Goal: Information Seeking & Learning: Learn about a topic

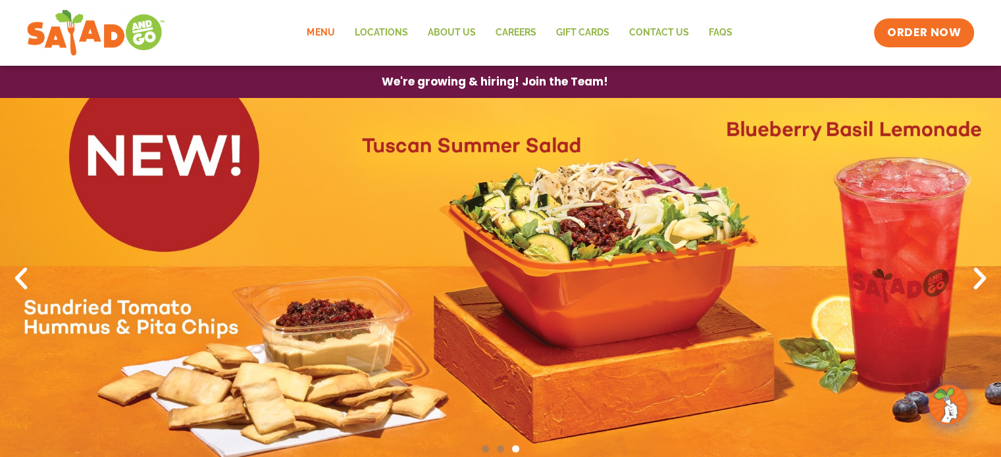
click at [322, 31] on link "Menu" at bounding box center [320, 33] width 47 height 30
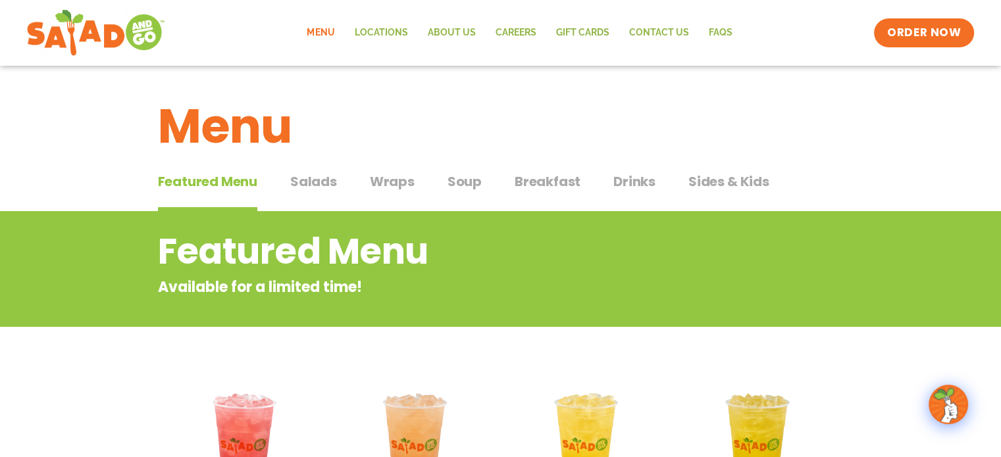
click at [336, 183] on span "Salads" at bounding box center [313, 182] width 47 height 20
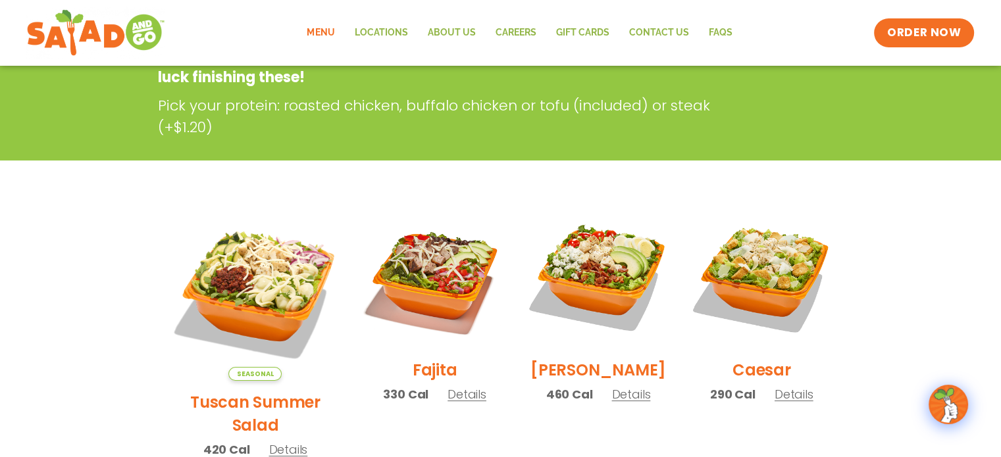
scroll to position [263, 0]
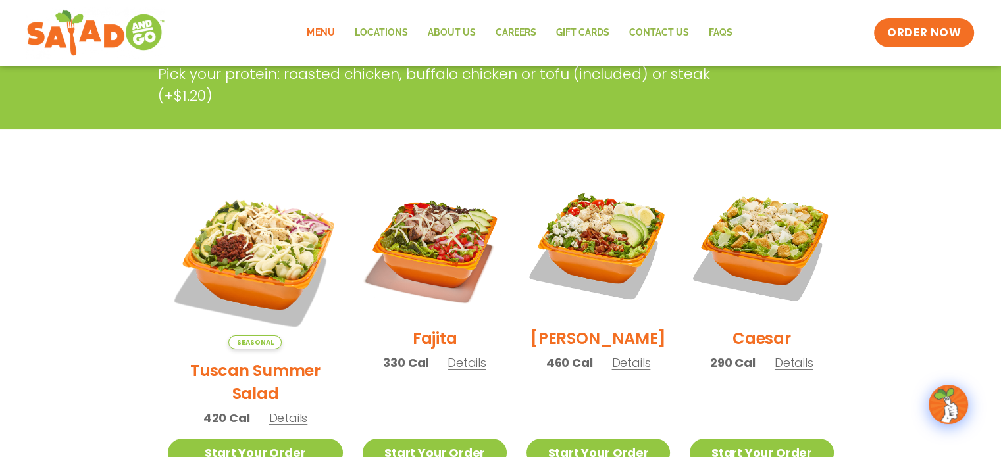
click at [582, 344] on h2 "[PERSON_NAME]" at bounding box center [599, 338] width 136 height 23
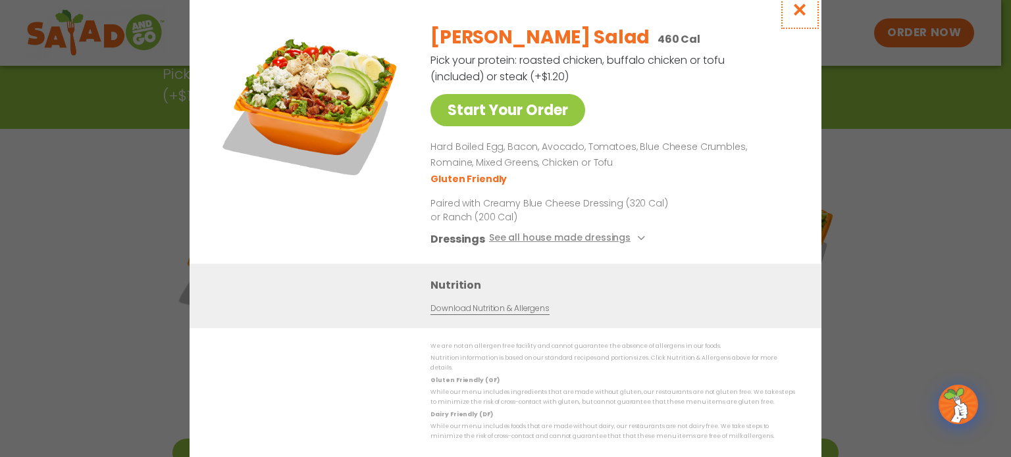
click at [795, 7] on icon "Close modal" at bounding box center [800, 10] width 16 height 14
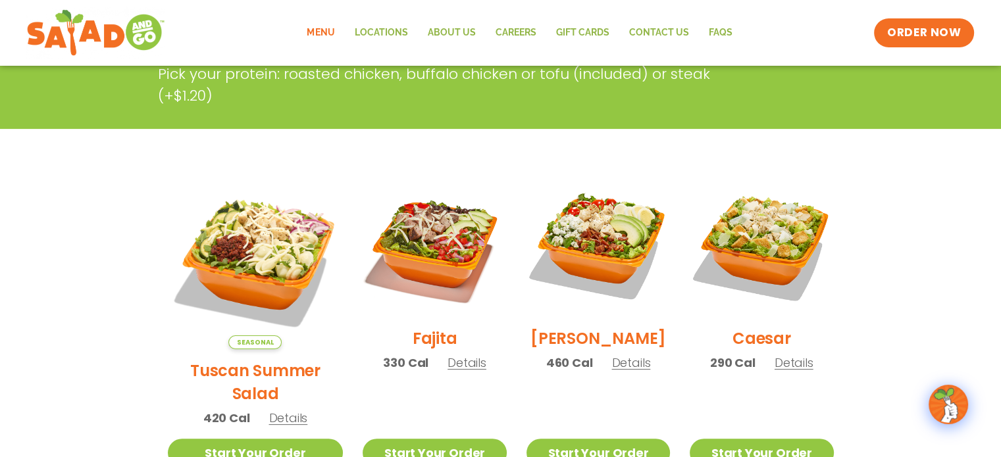
click at [240, 359] on h2 "Tuscan Summer Salad" at bounding box center [256, 382] width 176 height 46
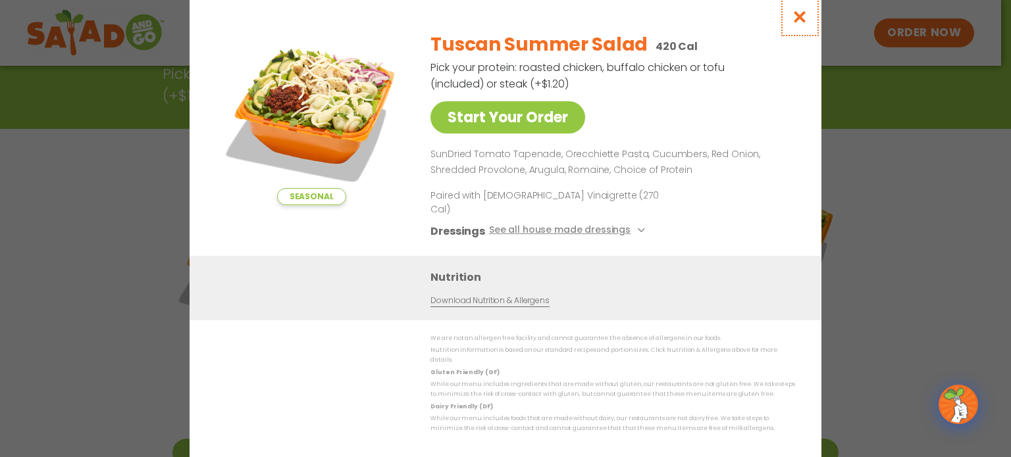
click at [807, 24] on icon "Close modal" at bounding box center [800, 17] width 16 height 14
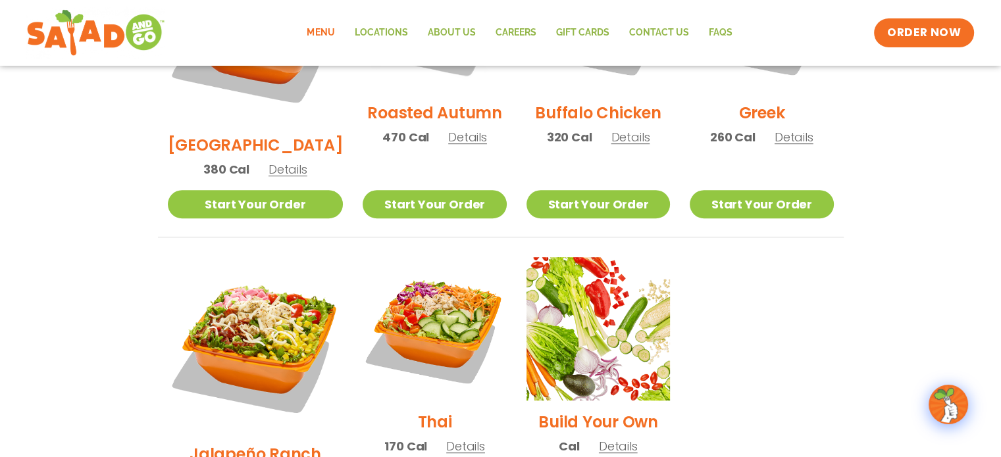
scroll to position [790, 0]
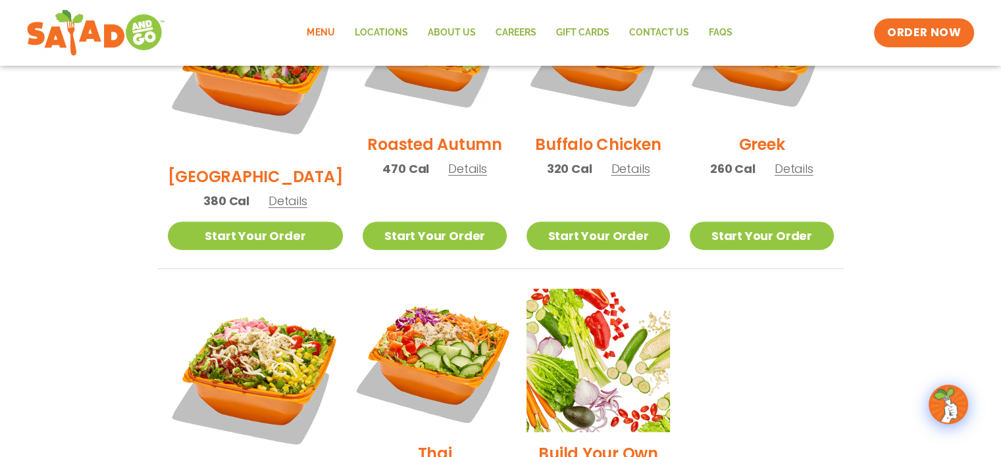
click at [405, 341] on img at bounding box center [434, 360] width 169 height 169
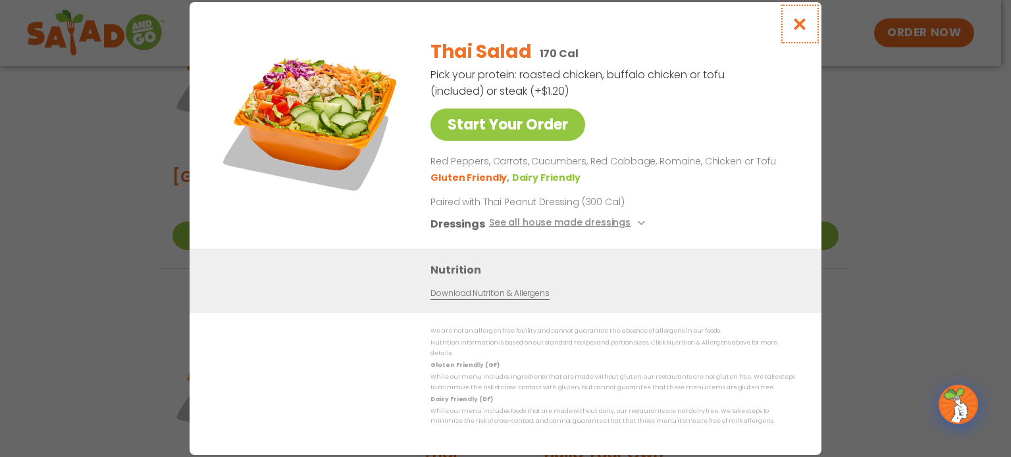
click at [791, 26] on button "Close modal" at bounding box center [800, 24] width 43 height 44
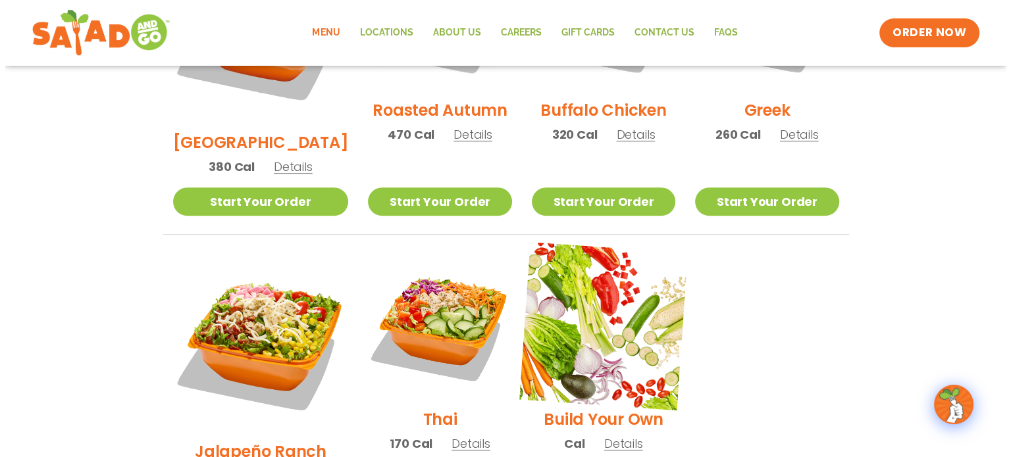
scroll to position [856, 0]
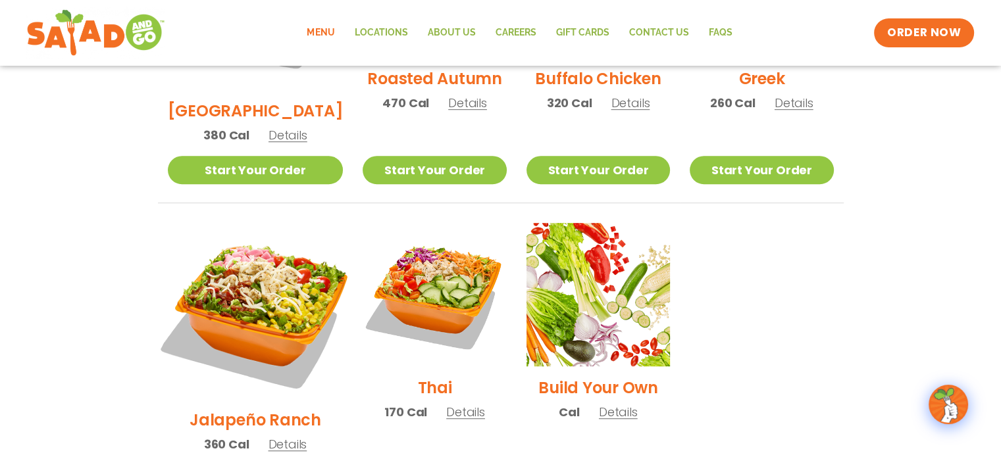
click at [217, 246] on img at bounding box center [255, 311] width 206 height 206
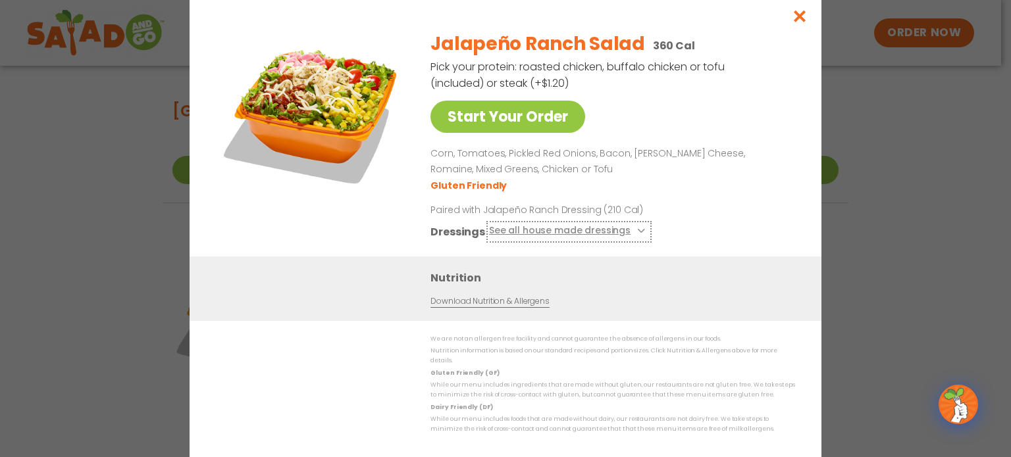
click at [510, 231] on button "See all house made dressings" at bounding box center [569, 232] width 160 height 16
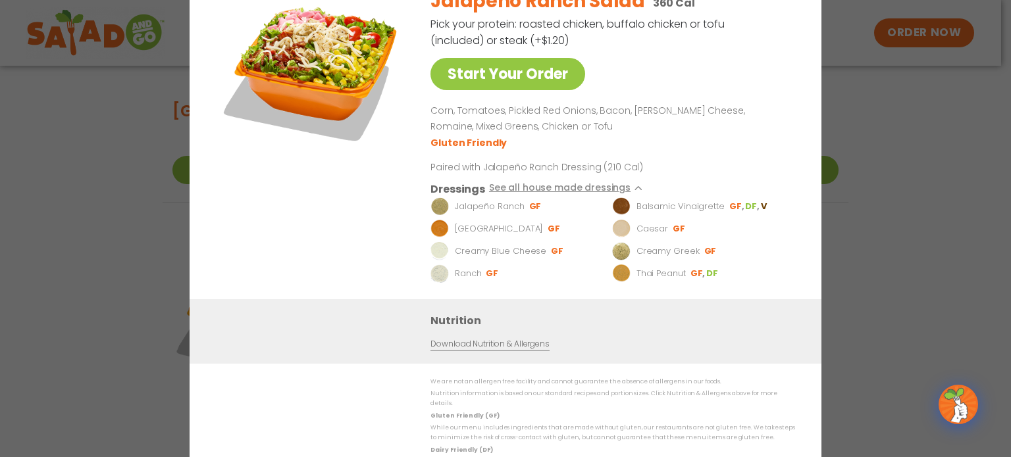
click at [904, 106] on div "Start Your Order Jalapeño Ranch Salad 360 Cal Pick your protein: roasted chicke…" at bounding box center [505, 228] width 1011 height 457
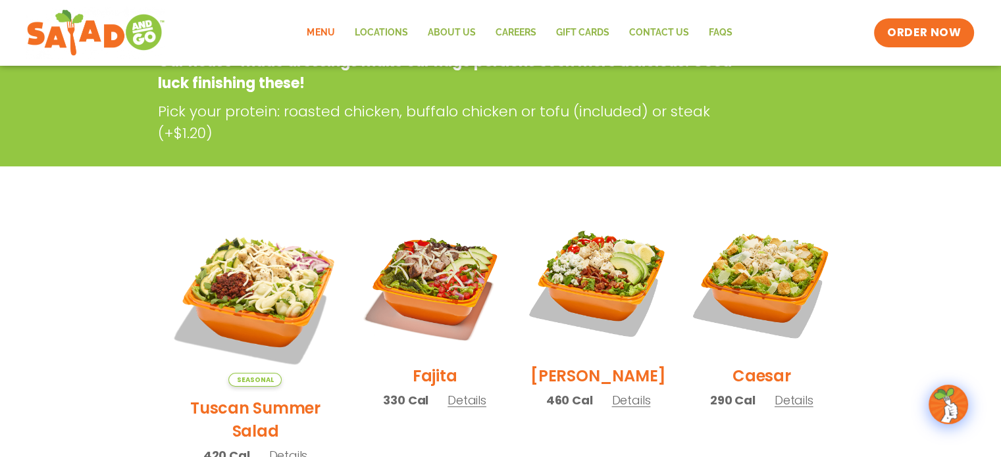
scroll to position [311, 0]
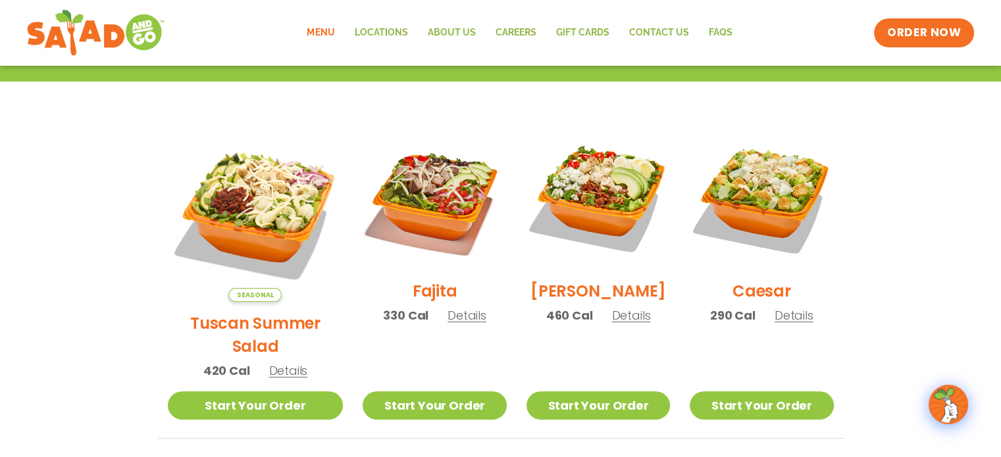
click at [413, 291] on h2 "Fajita" at bounding box center [435, 291] width 45 height 23
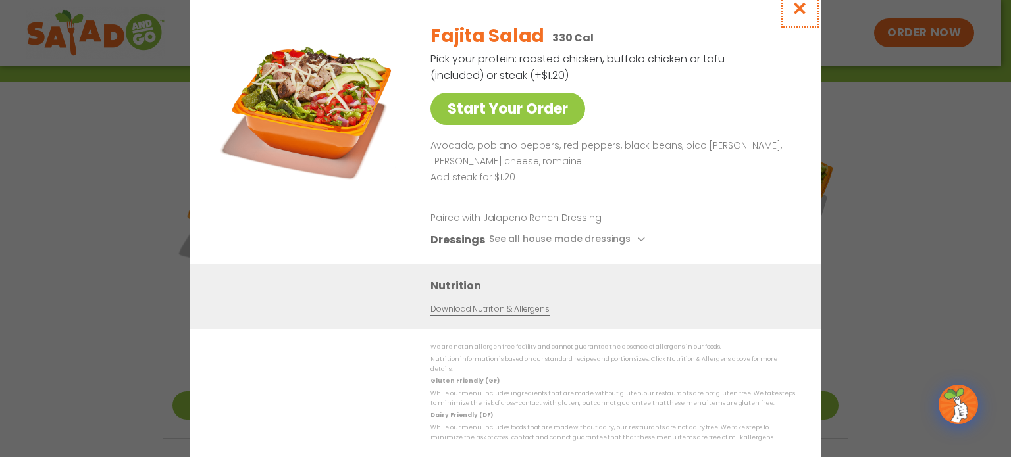
click at [800, 15] on icon "Close modal" at bounding box center [800, 8] width 16 height 14
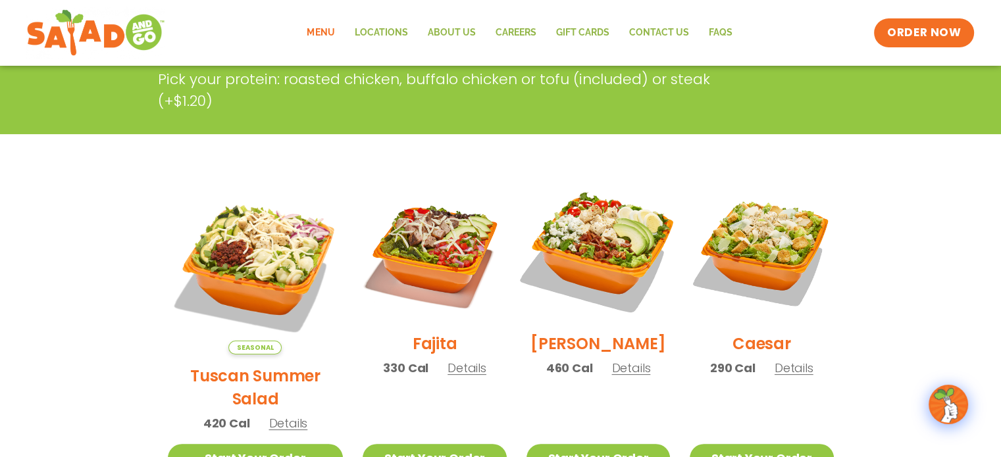
scroll to position [245, 0]
